Goal: Information Seeking & Learning: Compare options

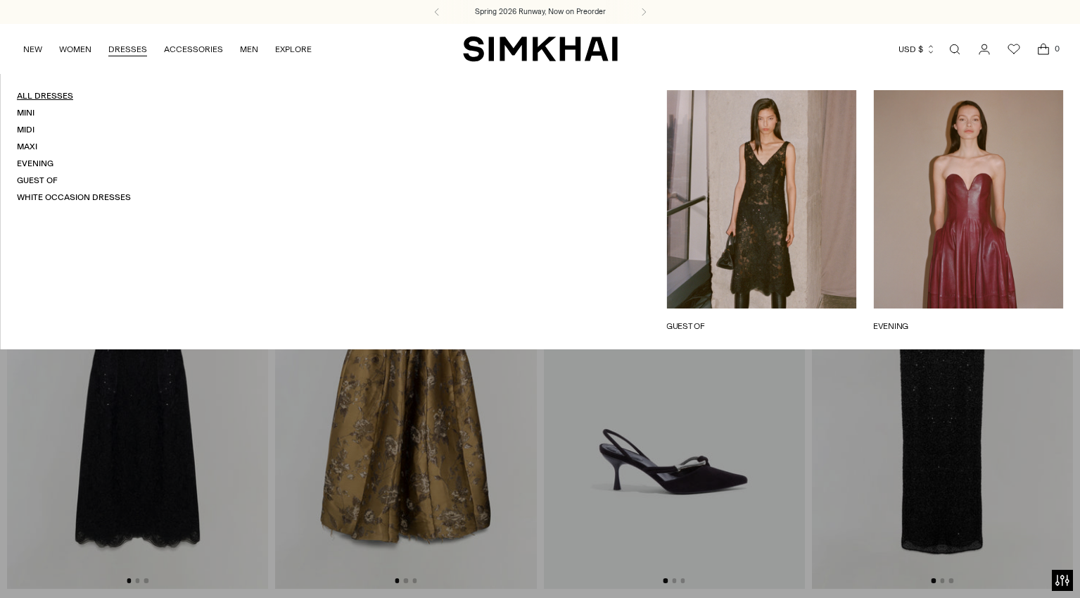
click at [57, 94] on link "All Dresses" at bounding box center [45, 96] width 56 height 10
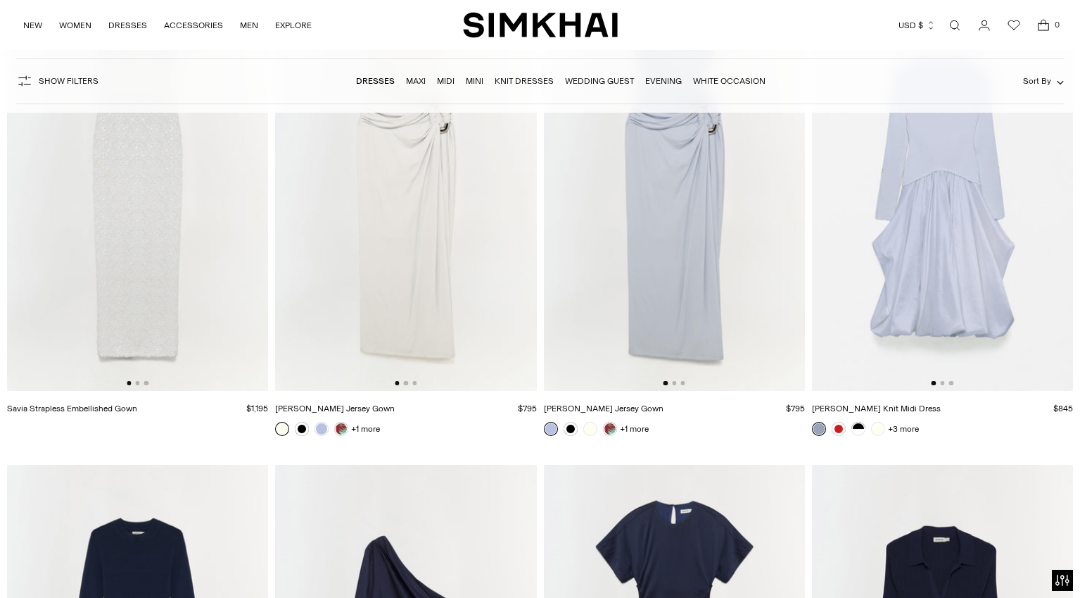
scroll to position [14042, 0]
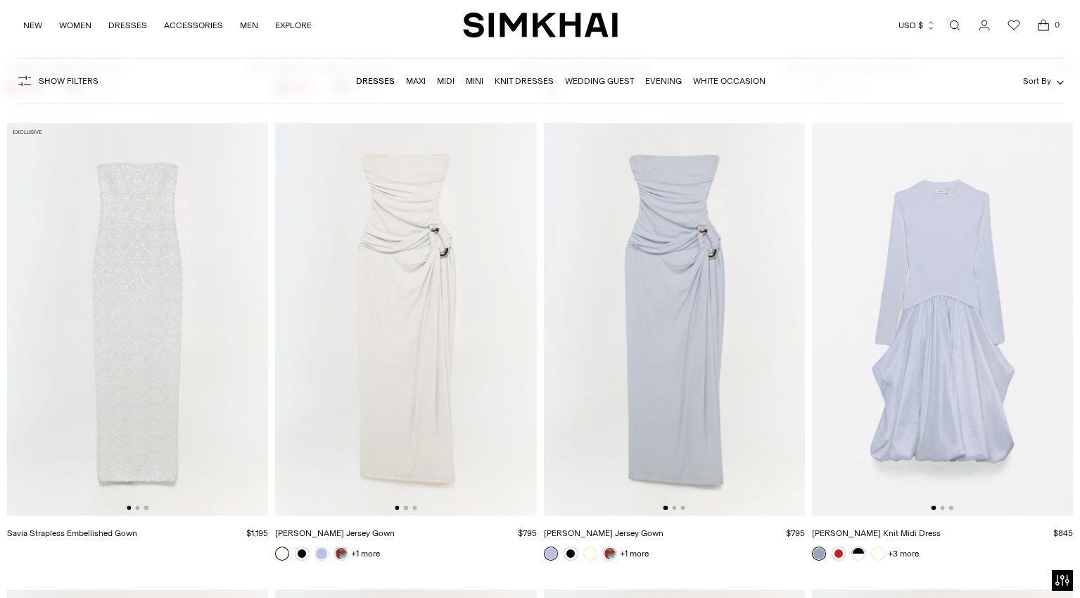
click at [157, 325] on img at bounding box center [137, 319] width 261 height 392
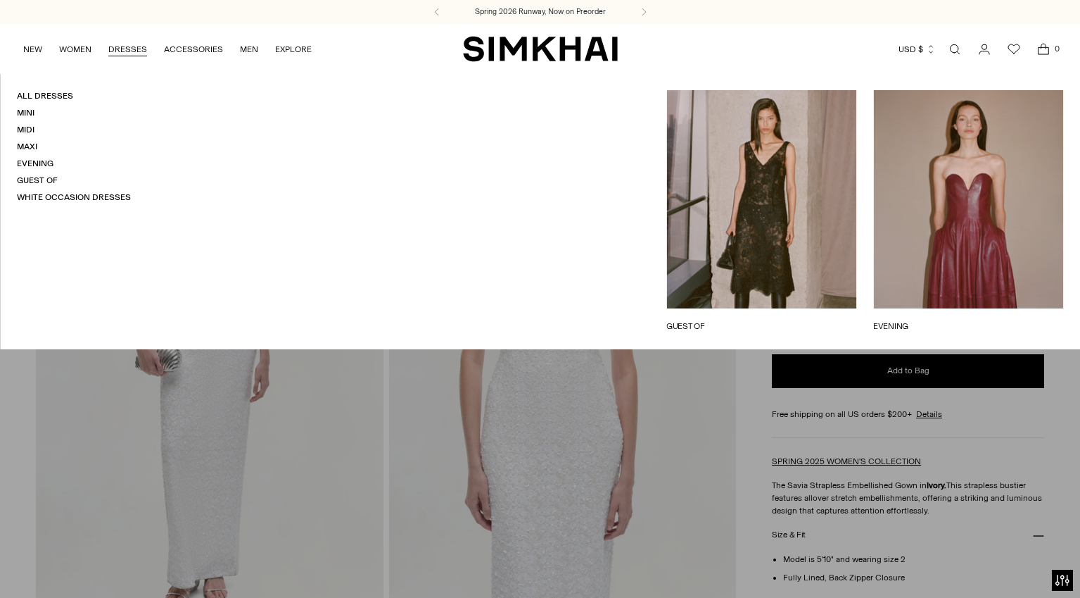
click at [132, 46] on link "DRESSES" at bounding box center [127, 49] width 39 height 31
